Goal: Task Accomplishment & Management: Use online tool/utility

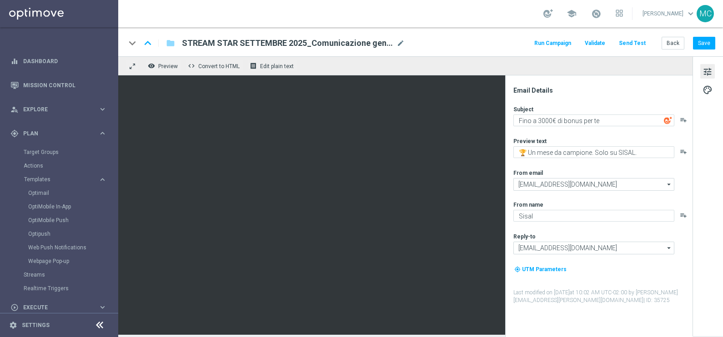
scroll to position [56, 0]
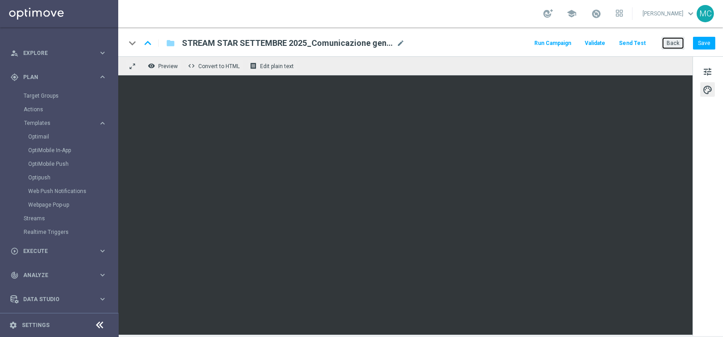
click at [671, 46] on button "Back" at bounding box center [672, 43] width 23 height 13
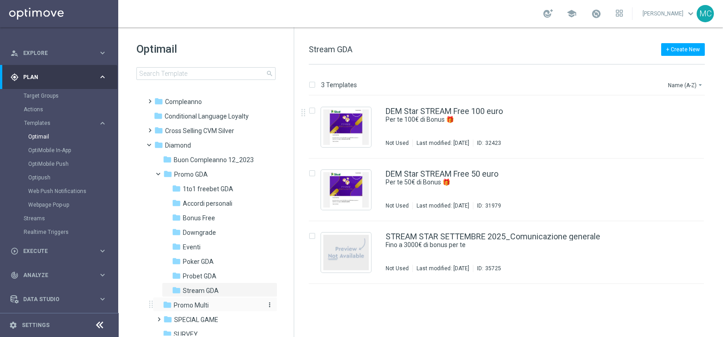
scroll to position [113, 0]
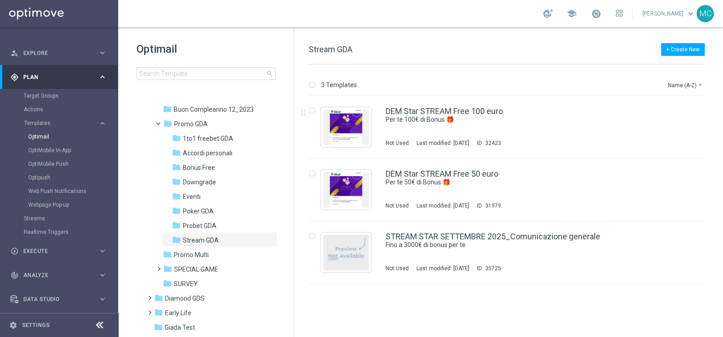
drag, startPoint x: 195, startPoint y: 197, endPoint x: 650, endPoint y: 55, distance: 477.1
click at [195, 197] on span "Eventi" at bounding box center [192, 197] width 18 height 8
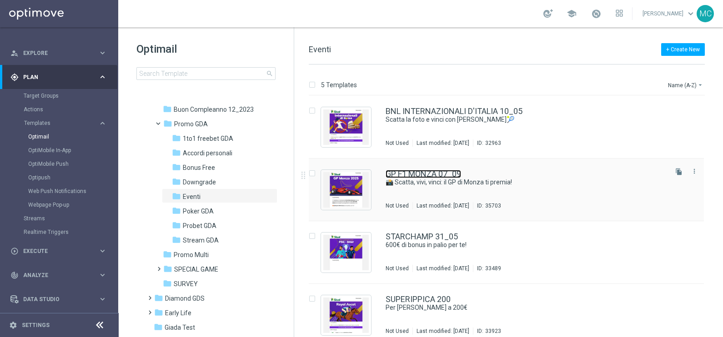
click at [434, 174] on link "GP F1 MONZA 07_09" at bounding box center [422, 174] width 75 height 8
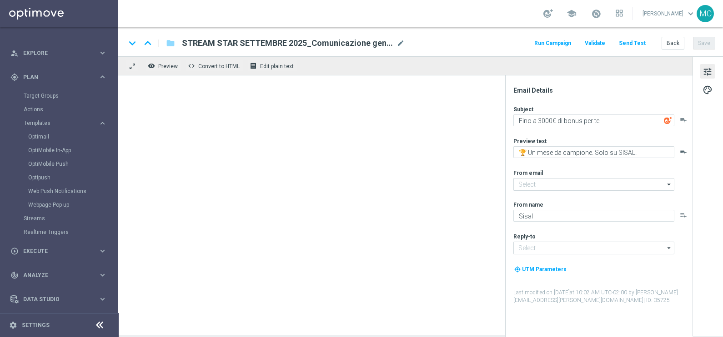
type textarea "📸 Scatta, vivi, vinci: il GP di Monza ti premia!"
type textarea "GP F1 Monza 2025"
type input "[EMAIL_ADDRESS][DOMAIN_NAME]"
